Goal: Task Accomplishment & Management: Complete application form

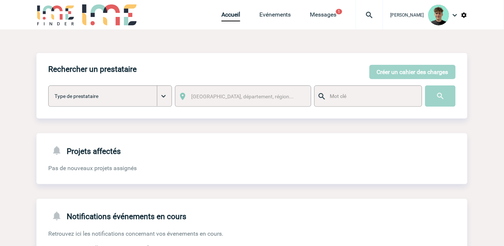
click at [376, 15] on img at bounding box center [369, 15] width 27 height 9
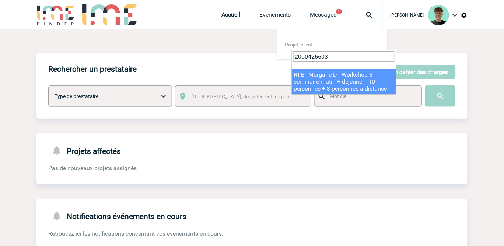
type input "2000425603"
select select "25104"
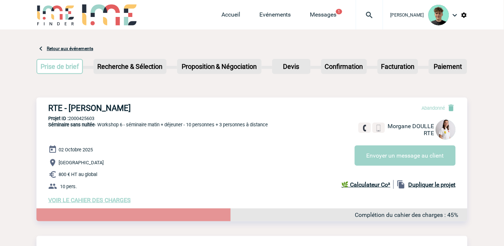
click at [373, 15] on img at bounding box center [369, 15] width 27 height 9
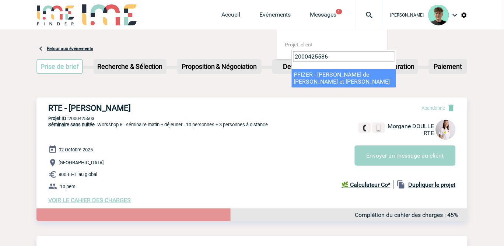
type input "2000425586"
select select "25087"
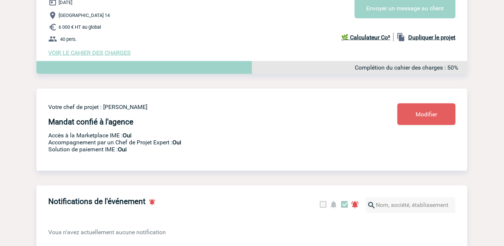
scroll to position [133, 0]
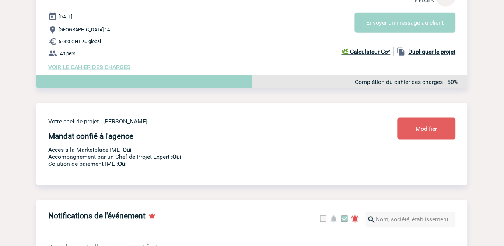
click at [116, 64] on div "20 Novembre 2025 Paris 14 6 000 € HT au global 40 pers. VOIR LE CAHIER DES CHAR…" at bounding box center [257, 41] width 419 height 59
click at [113, 68] on span "VOIR LE CAHIER DES CHARGES" at bounding box center [89, 67] width 83 height 7
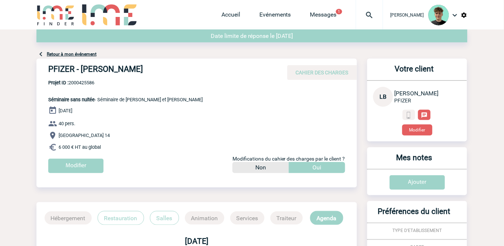
click at [377, 14] on img at bounding box center [369, 15] width 27 height 9
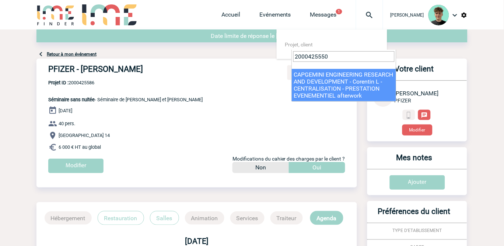
type input "2000425550"
select select "25051"
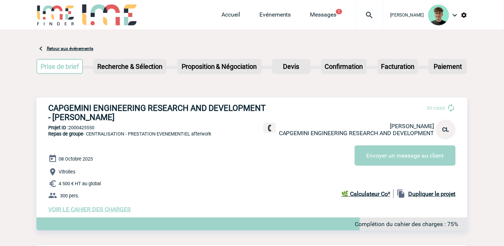
click at [96, 213] on span "VOIR LE CAHIER DES CHARGES" at bounding box center [89, 209] width 83 height 7
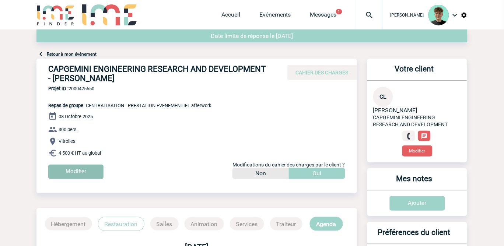
click at [86, 174] on input "Modifier" at bounding box center [75, 172] width 55 height 14
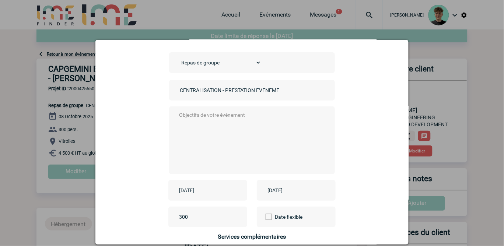
scroll to position [41, 0]
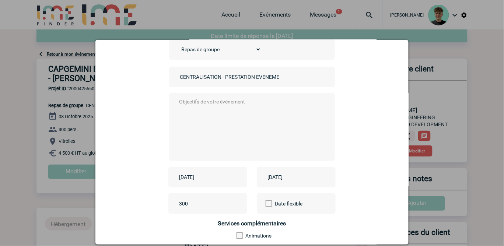
click at [212, 177] on input "2025-10-08" at bounding box center [202, 177] width 51 height 10
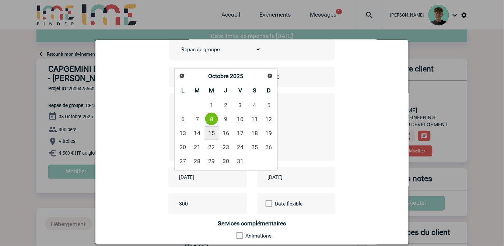
click at [212, 133] on link "15" at bounding box center [212, 132] width 14 height 13
type input "2025-10-15"
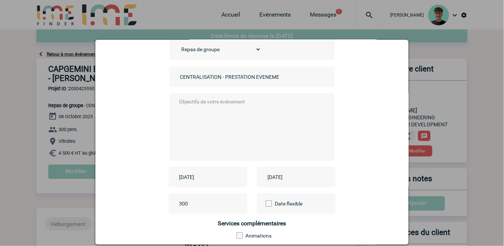
click at [295, 183] on div "2025-10-08" at bounding box center [296, 177] width 79 height 21
click at [296, 179] on input "2025-10-08" at bounding box center [291, 177] width 51 height 10
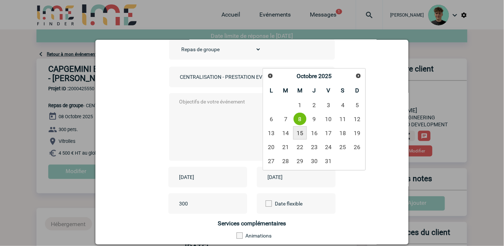
click at [298, 130] on link "15" at bounding box center [300, 132] width 14 height 13
type input "2025-10-15"
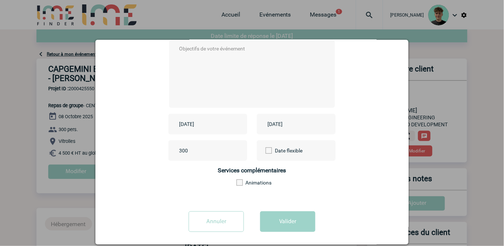
scroll to position [99, 0]
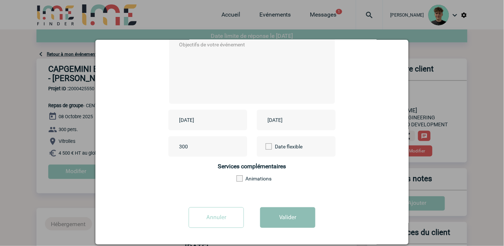
click at [277, 215] on button "Valider" at bounding box center [287, 217] width 55 height 21
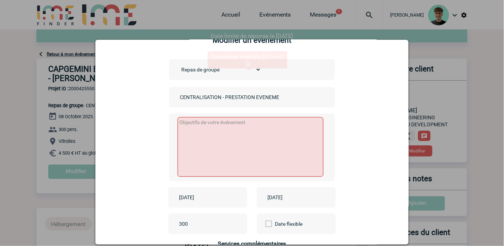
scroll to position [17, 0]
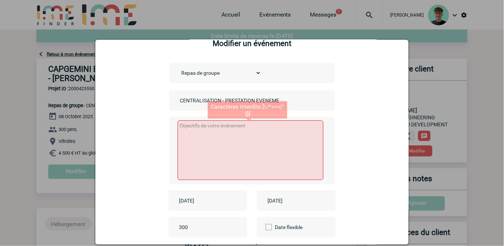
drag, startPoint x: 223, startPoint y: 145, endPoint x: 219, endPoint y: 140, distance: 6.0
click at [220, 144] on textarea at bounding box center [251, 150] width 146 height 60
click at [185, 98] on input "CENTRALISATION - PRESTATION EVENEMENTIEL afterwork" at bounding box center [229, 101] width 103 height 10
drag, startPoint x: 187, startPoint y: 98, endPoint x: 306, endPoint y: 109, distance: 119.1
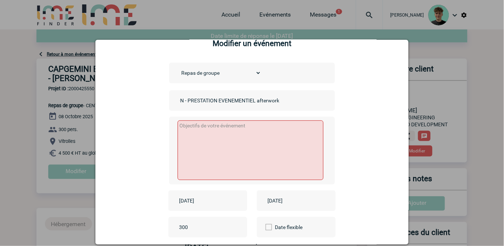
click at [306, 109] on div "CENTRALISATION - PRESTATION EVENEMENTIEL afterwork" at bounding box center [252, 100] width 166 height 21
click at [238, 137] on textarea at bounding box center [251, 150] width 146 height 60
paste textarea "CENTRALISATION - PRESTATION EVENEMENTIEL afterwork"
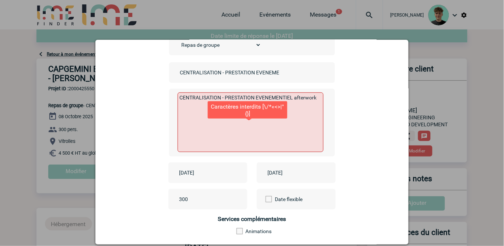
scroll to position [99, 0]
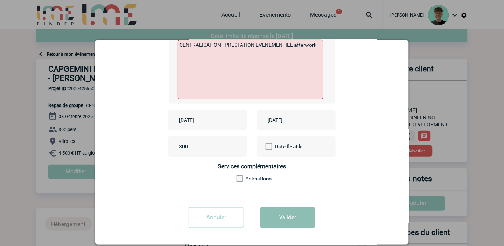
type textarea "CENTRALISATION - PRESTATION EVENEMENTIEL afterwork"
click at [280, 217] on button "Valider" at bounding box center [287, 217] width 55 height 21
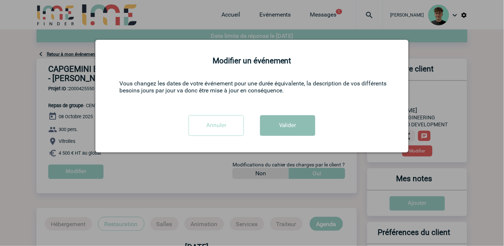
click at [290, 127] on button "Valider" at bounding box center [287, 125] width 55 height 21
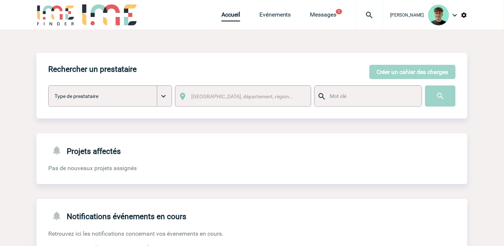
click at [383, 19] on img at bounding box center [369, 15] width 27 height 9
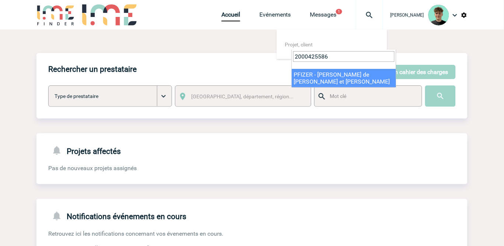
type input "2000425586"
select select "25087"
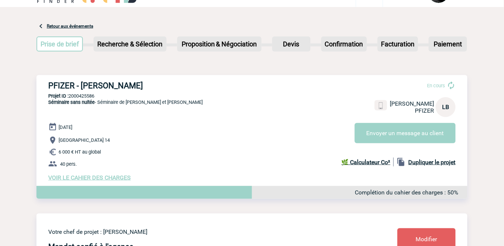
scroll to position [41, 0]
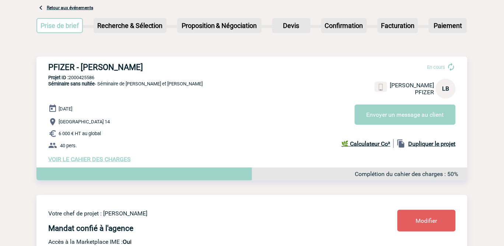
click at [114, 86] on span "Séminaire sans nuitée - Séminaire de Julie et Vanessa" at bounding box center [125, 84] width 154 height 6
drag, startPoint x: 114, startPoint y: 86, endPoint x: 162, endPoint y: 89, distance: 48.0
click at [162, 89] on p "Séminaire sans nuitée - Séminaire de Julie et Vanessa" at bounding box center [119, 93] width 166 height 24
click at [174, 135] on p "6 000 € HT au global" at bounding box center [257, 133] width 419 height 9
click at [104, 67] on h3 "PFIZER - [PERSON_NAME]" at bounding box center [158, 67] width 221 height 9
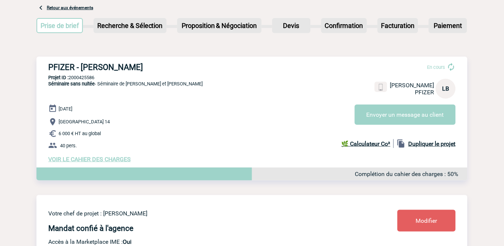
drag, startPoint x: 104, startPoint y: 67, endPoint x: 130, endPoint y: 64, distance: 26.4
click at [130, 64] on h3 "PFIZER - [PERSON_NAME]" at bounding box center [158, 67] width 221 height 9
copy h3 "[PERSON_NAME]"
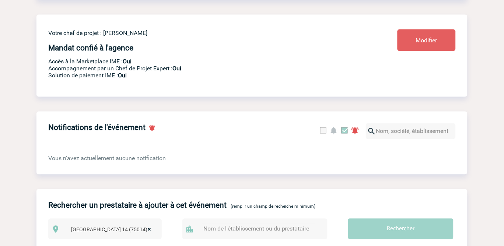
scroll to position [92, 0]
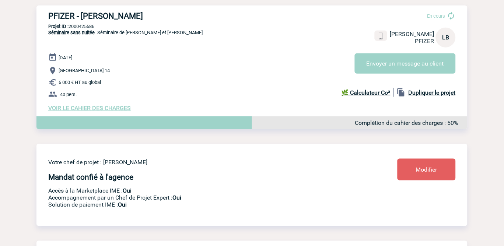
click at [104, 107] on span "VOIR LE CAHIER DES CHARGES" at bounding box center [89, 108] width 83 height 7
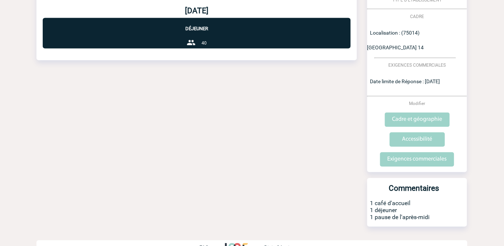
scroll to position [237, 0]
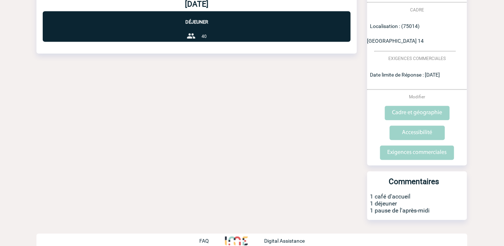
drag, startPoint x: 434, startPoint y: 202, endPoint x: 386, endPoint y: 179, distance: 52.9
click at [386, 179] on div "Commentaires 1 café d'accueil 1 déjeuner 1 pause de l'après-midi" at bounding box center [417, 196] width 100 height 49
click at [299, 175] on div "Date limite de réponse le [DATE] Retour à mon événement PFIZER - [PERSON_NAME] …" at bounding box center [251, 23] width 431 height 463
click at [430, 201] on p "1 café d'accueil 1 déjeuner 1 pause de l'après-midi" at bounding box center [417, 206] width 100 height 27
drag, startPoint x: 438, startPoint y: 203, endPoint x: 433, endPoint y: 200, distance: 5.9
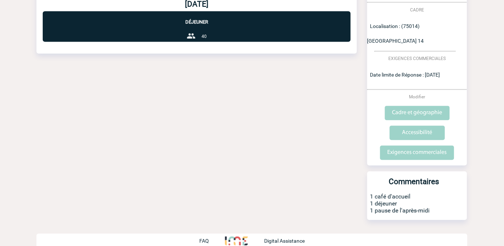
click at [433, 200] on p "1 café d'accueil 1 déjeuner 1 pause de l'après-midi" at bounding box center [417, 206] width 100 height 27
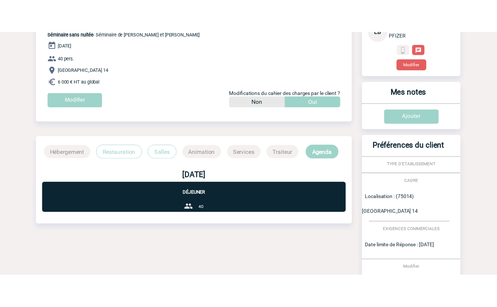
scroll to position [0, 0]
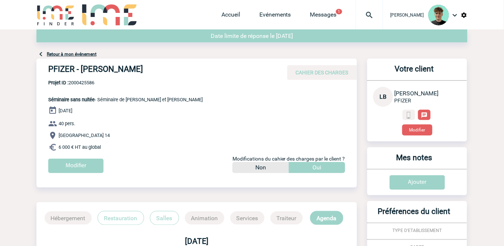
click at [203, 119] on div "[DATE] 40 pers. [GEOGRAPHIC_DATA] 14 6 000 € HT au global Modifier Modification…" at bounding box center [202, 142] width 309 height 73
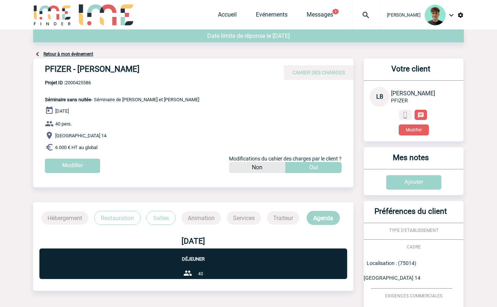
click at [124, 14] on img at bounding box center [106, 14] width 55 height 21
click at [71, 17] on img at bounding box center [52, 14] width 38 height 21
